Goal: Task Accomplishment & Management: Use online tool/utility

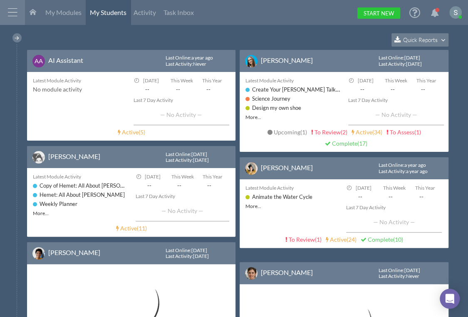
click at [425, 38] on span "Quick Reports" at bounding box center [420, 39] width 35 height 7
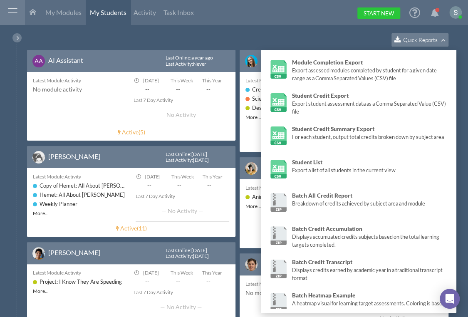
click at [423, 39] on span "Quick Reports" at bounding box center [420, 39] width 35 height 7
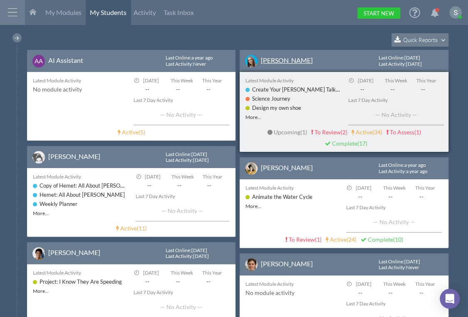
click at [277, 61] on link "[PERSON_NAME]" at bounding box center [287, 60] width 52 height 8
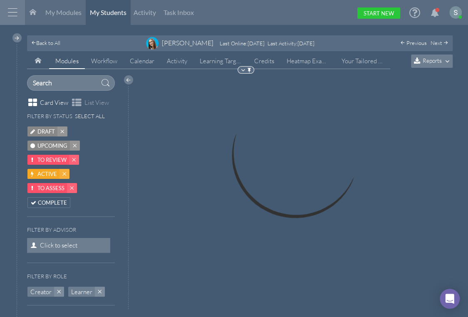
click at [429, 60] on span "Reports" at bounding box center [432, 60] width 19 height 7
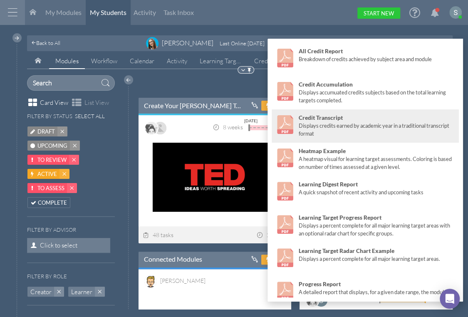
click at [339, 126] on div "Displays credits earned by academic year in a traditional transcript format" at bounding box center [377, 130] width 156 height 16
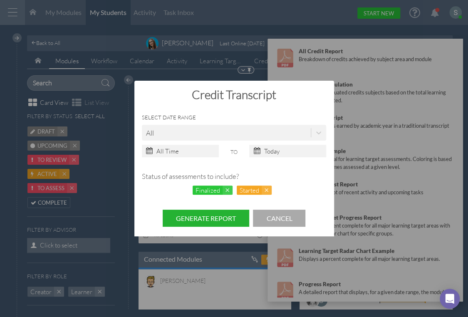
click at [203, 216] on button "Generate Report" at bounding box center [206, 218] width 87 height 17
